Goal: Task Accomplishment & Management: Manage account settings

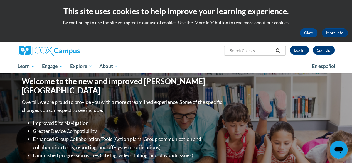
click at [258, 50] on input "Search..." at bounding box center [251, 50] width 45 height 7
click at [299, 48] on link "Log In" at bounding box center [299, 50] width 19 height 9
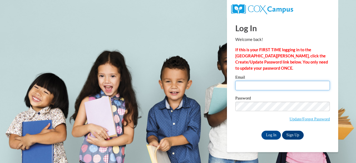
click at [271, 90] on input "Email" at bounding box center [283, 85] width 95 height 9
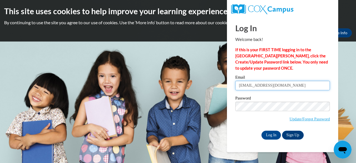
type input "burmeisr@w-csd.org"
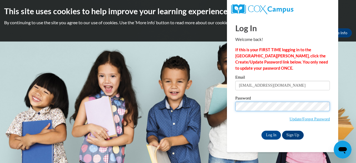
click at [262, 131] on input "Log In" at bounding box center [271, 135] width 19 height 9
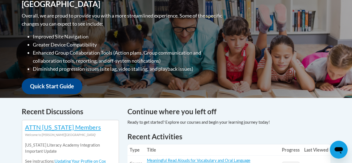
scroll to position [223, 0]
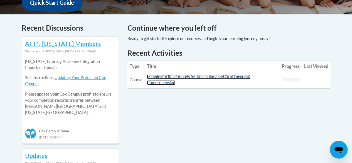
click at [174, 76] on link "Meaningful Read Alouds for Vocabulary and Oral Language Comprehension" at bounding box center [199, 79] width 104 height 11
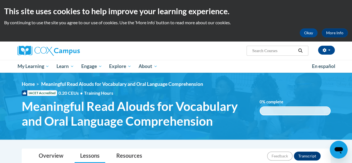
scroll to position [84, 0]
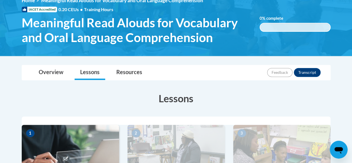
click at [291, 37] on div "<en>Home</en><fr>Accueil</fr><de>Zuhause</de><it>Casa</it><es>Casa</es><pt>Casa…" at bounding box center [176, 22] width 326 height 50
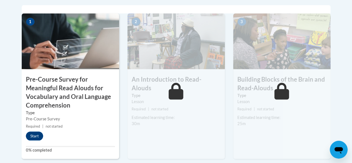
scroll to position [56, 0]
